Goal: Task Accomplishment & Management: Complete application form

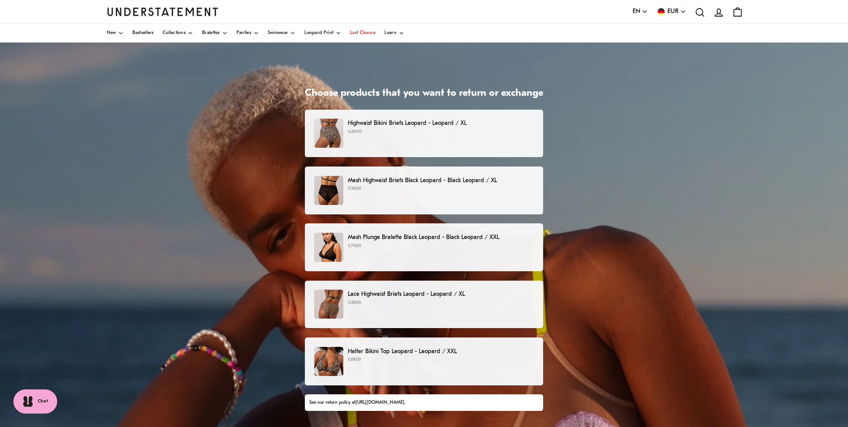
click at [450, 123] on p "Highwaist Bikini Briefs Leopard - Leopard / XL" at bounding box center [441, 122] width 186 height 9
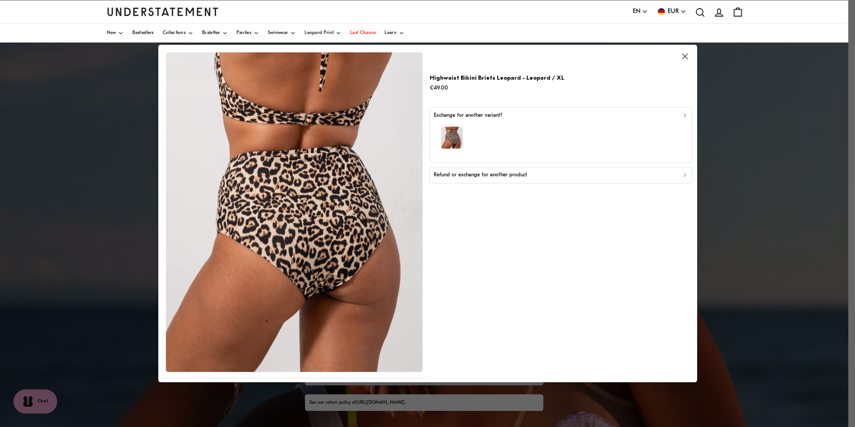
click at [685, 115] on icon "button" at bounding box center [685, 115] width 2 height 3
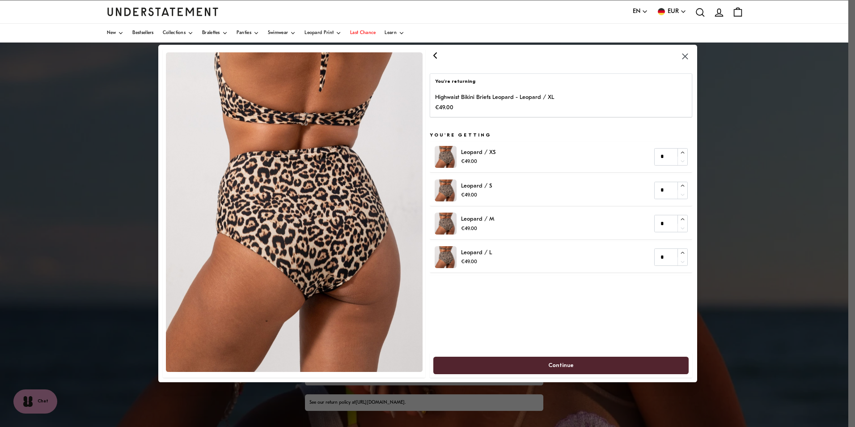
click at [564, 93] on div "Highwaist Bikini Briefs Leopard - Leopard / XL €49.00" at bounding box center [561, 103] width 252 height 20
click at [435, 55] on icon "button" at bounding box center [435, 55] width 3 height 5
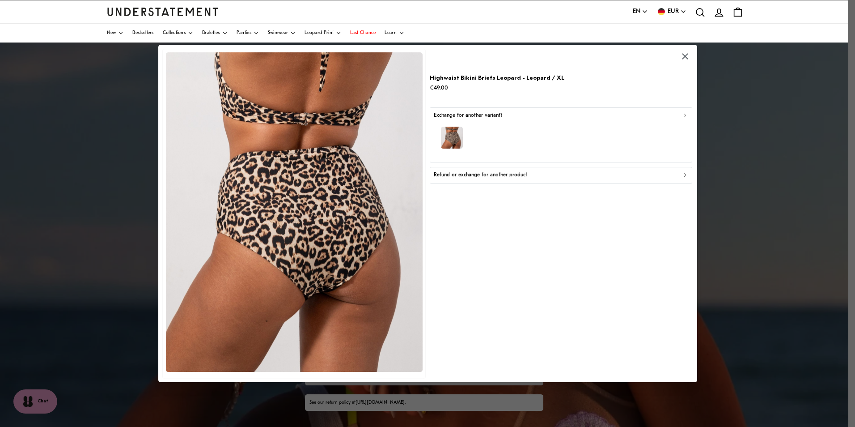
click at [684, 176] on icon "button" at bounding box center [685, 175] width 6 height 6
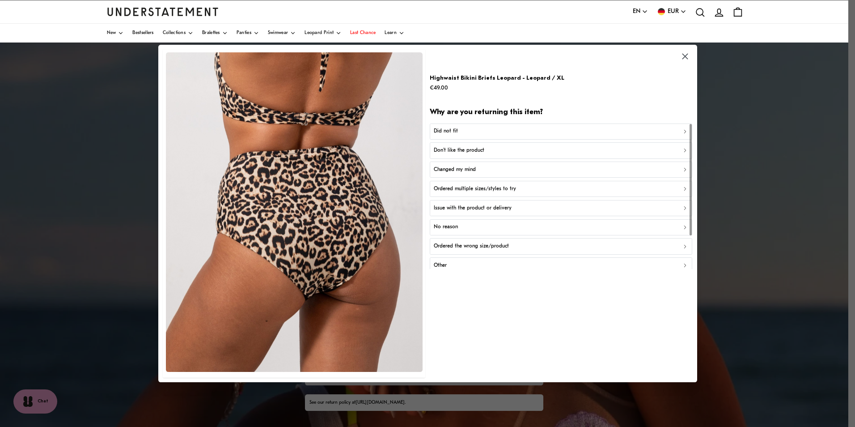
click at [445, 266] on p "Other" at bounding box center [440, 265] width 13 height 8
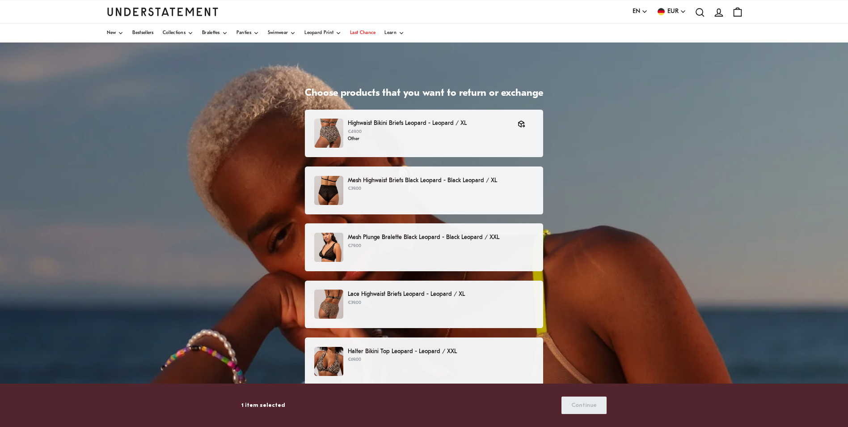
click at [408, 189] on p "€39.00" at bounding box center [441, 188] width 186 height 7
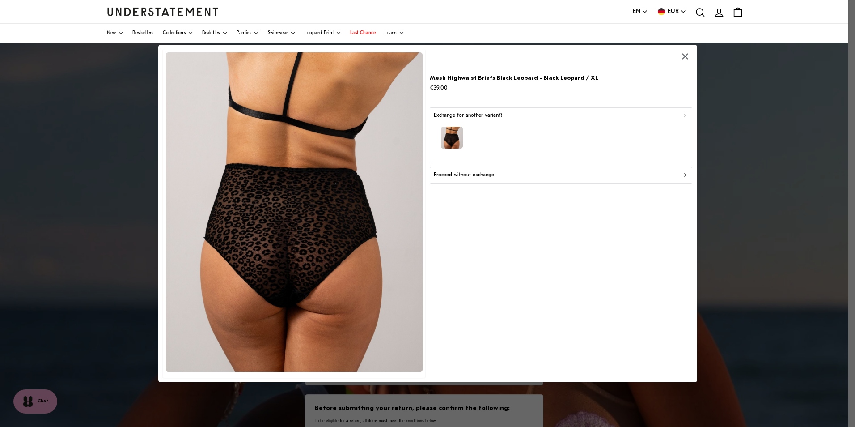
click at [681, 178] on div "Proceed without exchange" at bounding box center [561, 175] width 254 height 8
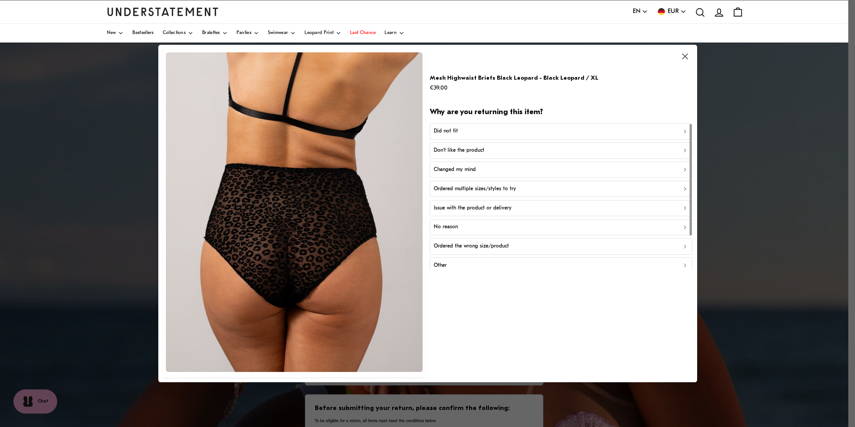
click at [440, 266] on p "Other" at bounding box center [440, 265] width 13 height 8
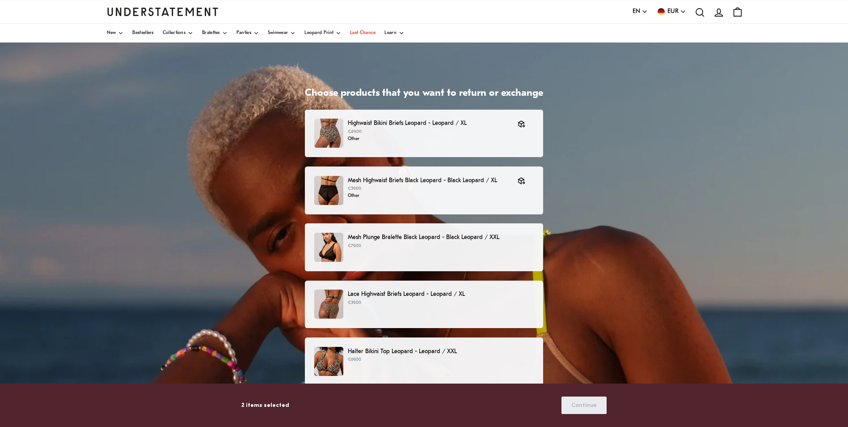
click at [445, 253] on div "Mesh Plunge Bralette Black Leopard - Black Leopard / XXL €79.00" at bounding box center [424, 246] width 220 height 29
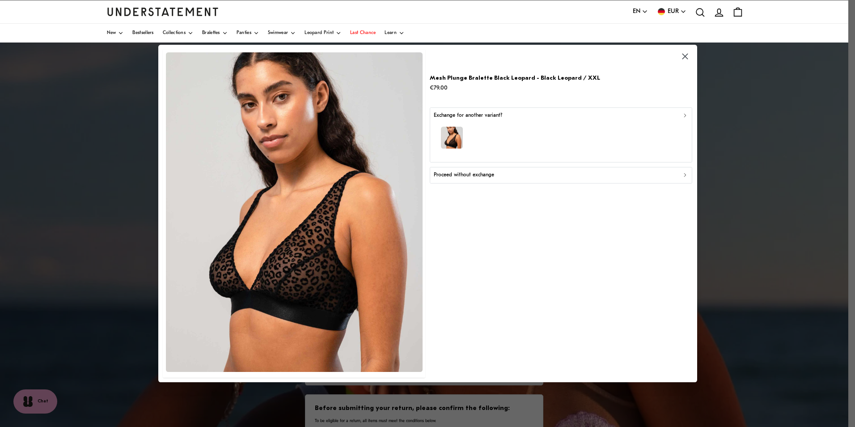
click at [684, 175] on icon "button" at bounding box center [685, 175] width 6 height 6
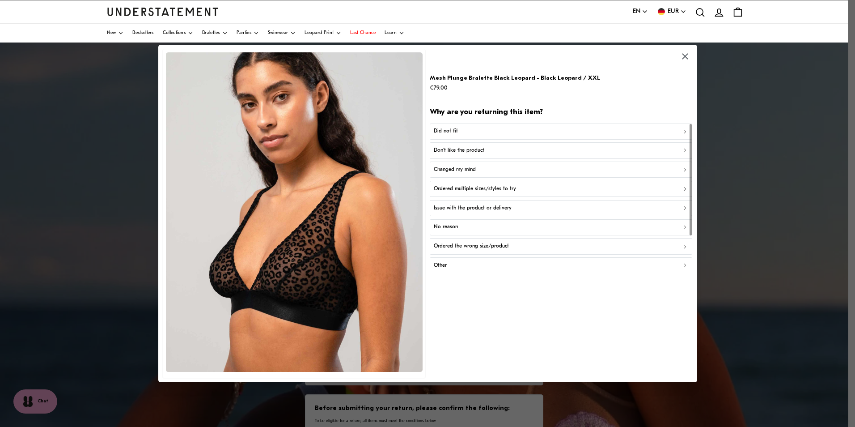
click at [464, 130] on div "Did not fit" at bounding box center [561, 131] width 254 height 8
click at [437, 131] on p "Too small" at bounding box center [445, 131] width 22 height 8
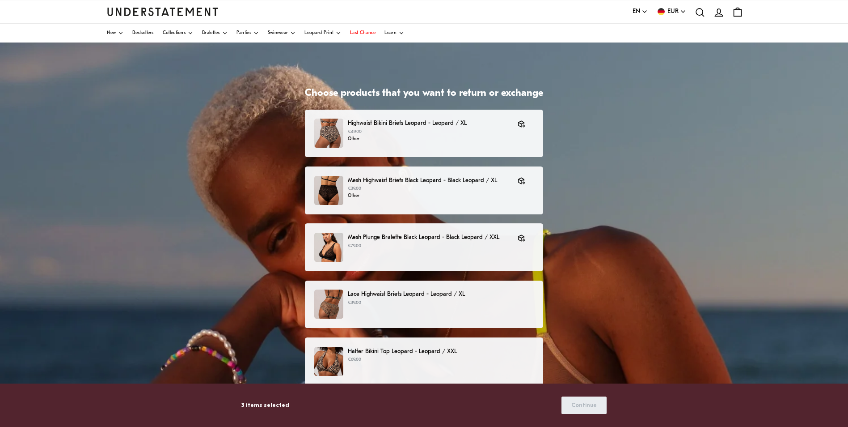
click at [421, 301] on p "€39.00" at bounding box center [441, 302] width 186 height 7
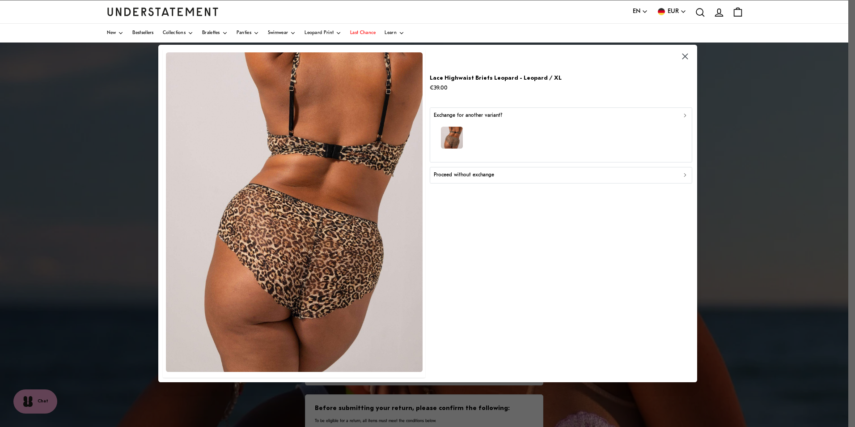
click at [685, 54] on icon "button" at bounding box center [685, 56] width 10 height 10
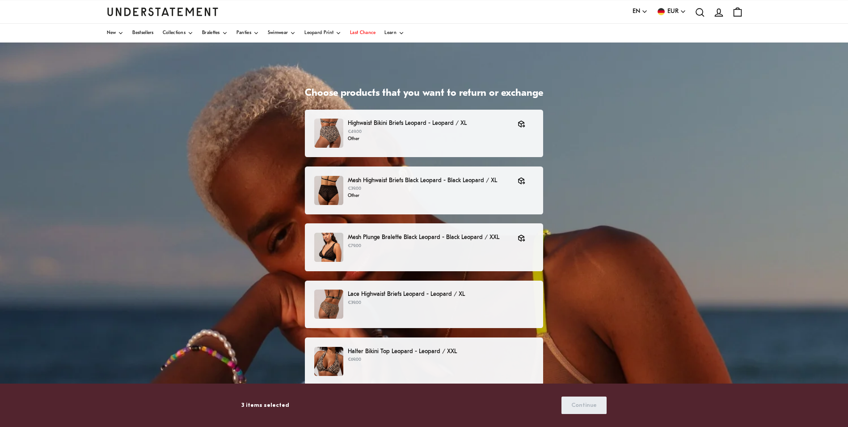
click at [432, 353] on p "Halter Bikini Top Leopard - Leopard / XXL" at bounding box center [441, 351] width 186 height 9
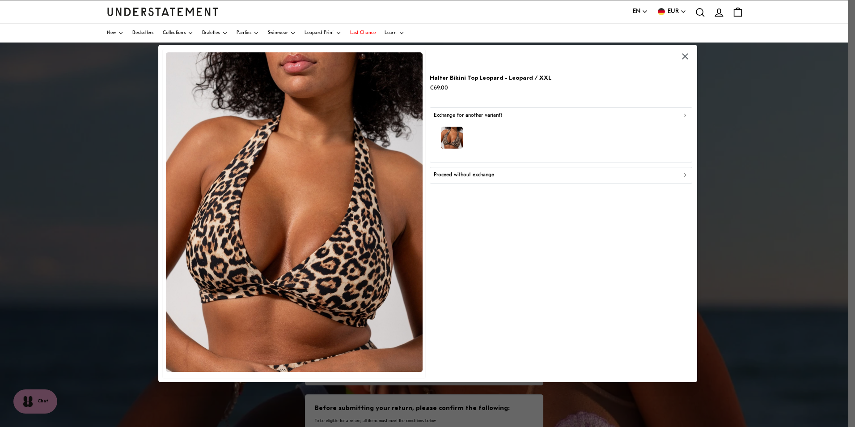
click at [683, 173] on icon "button" at bounding box center [685, 175] width 6 height 6
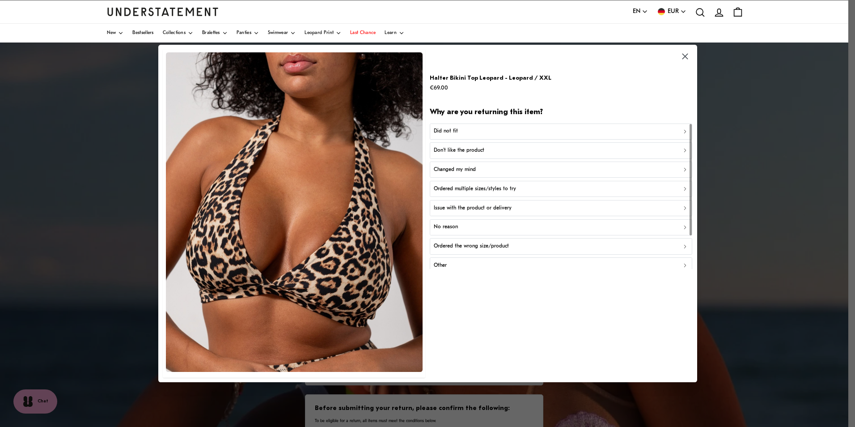
click at [451, 130] on p "Did not fit" at bounding box center [446, 131] width 24 height 8
click at [492, 130] on div "Too small" at bounding box center [561, 131] width 254 height 8
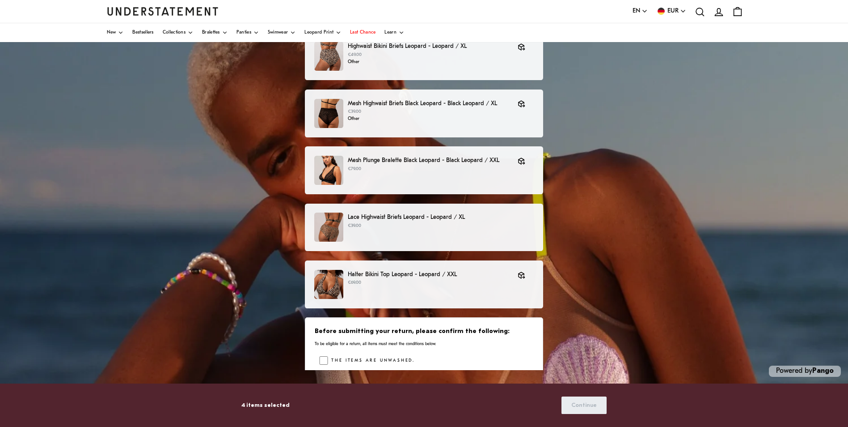
scroll to position [78, 0]
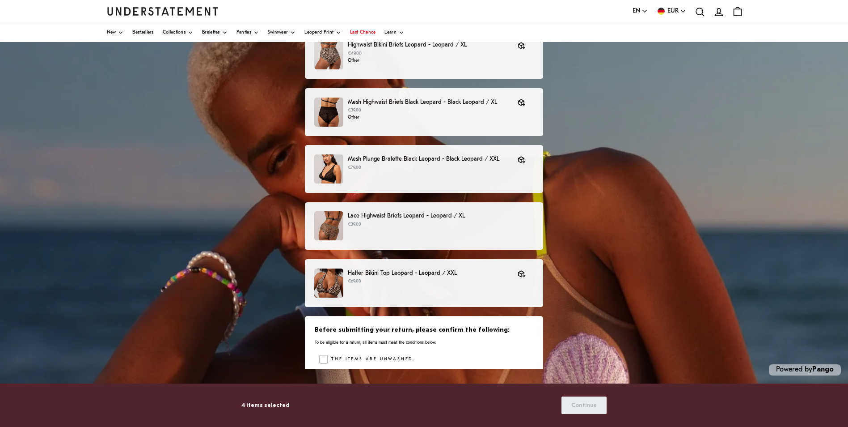
click at [634, 340] on div "Choose products that you want to return or exchange Highwaist Bikini Briefs Leo…" at bounding box center [424, 195] width 848 height 462
click at [588, 334] on div "Choose products that you want to return or exchange Highwaist Bikini Briefs Leo…" at bounding box center [424, 195] width 848 height 462
click at [605, 346] on div "Choose products that you want to return or exchange Highwaist Bikini Briefs Leo…" at bounding box center [424, 195] width 848 height 462
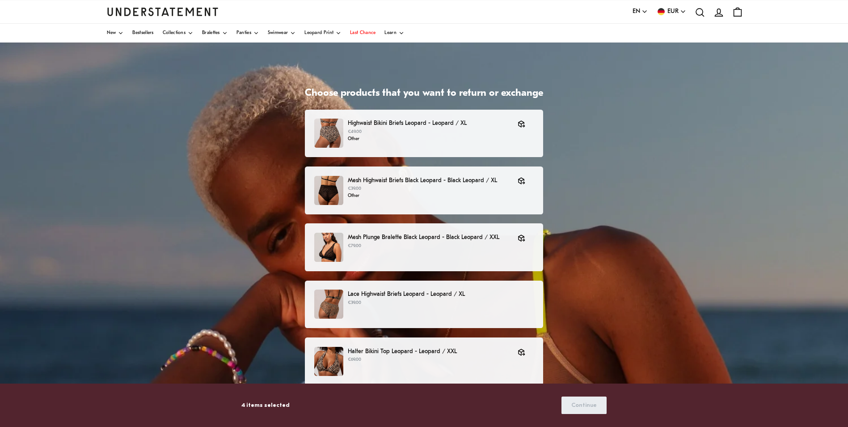
click at [489, 302] on p "€39.00" at bounding box center [441, 302] width 186 height 7
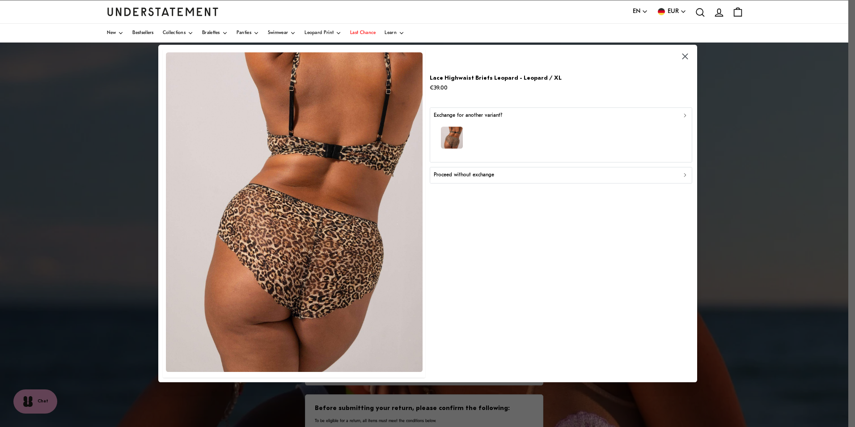
click at [683, 177] on icon "button" at bounding box center [685, 175] width 6 height 6
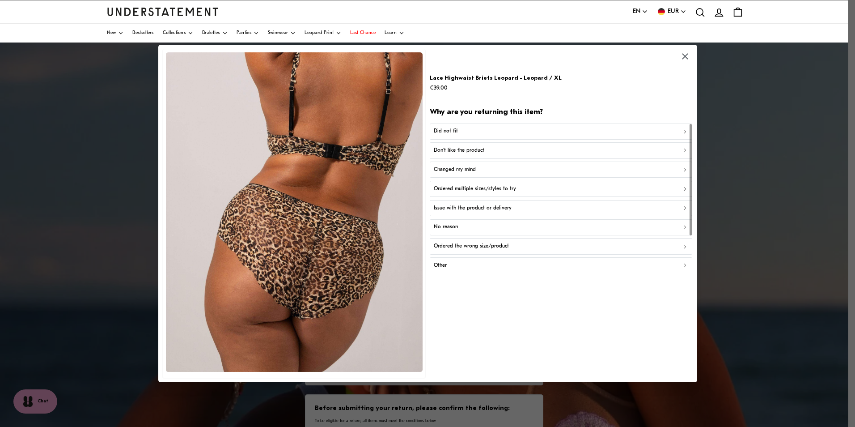
click at [686, 57] on icon "button" at bounding box center [685, 56] width 10 height 10
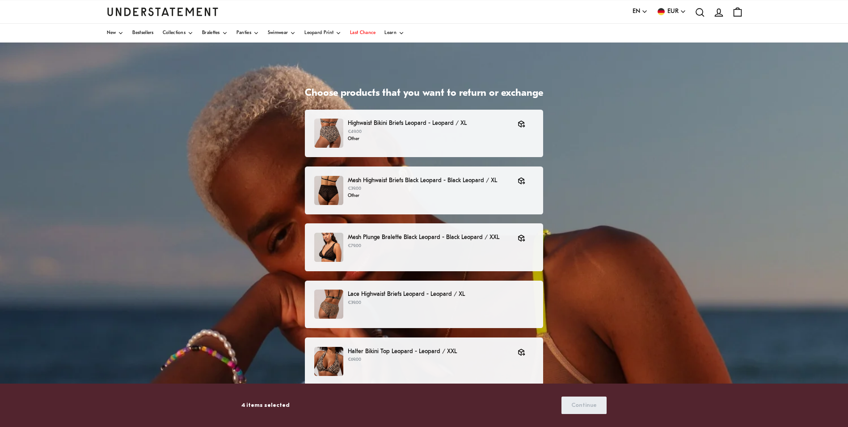
click at [257, 402] on p "4 items selected" at bounding box center [265, 404] width 48 height 9
click at [719, 14] on icon "account" at bounding box center [719, 13] width 12 height 12
click at [739, 270] on div "Choose products that you want to return or exchange Highwaist Bikini Briefs Leo…" at bounding box center [424, 273] width 848 height 462
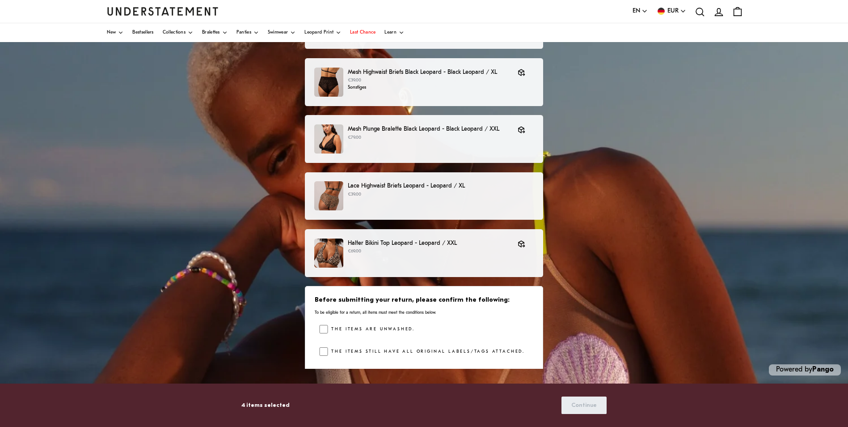
scroll to position [80, 0]
